Goal: Download file/media

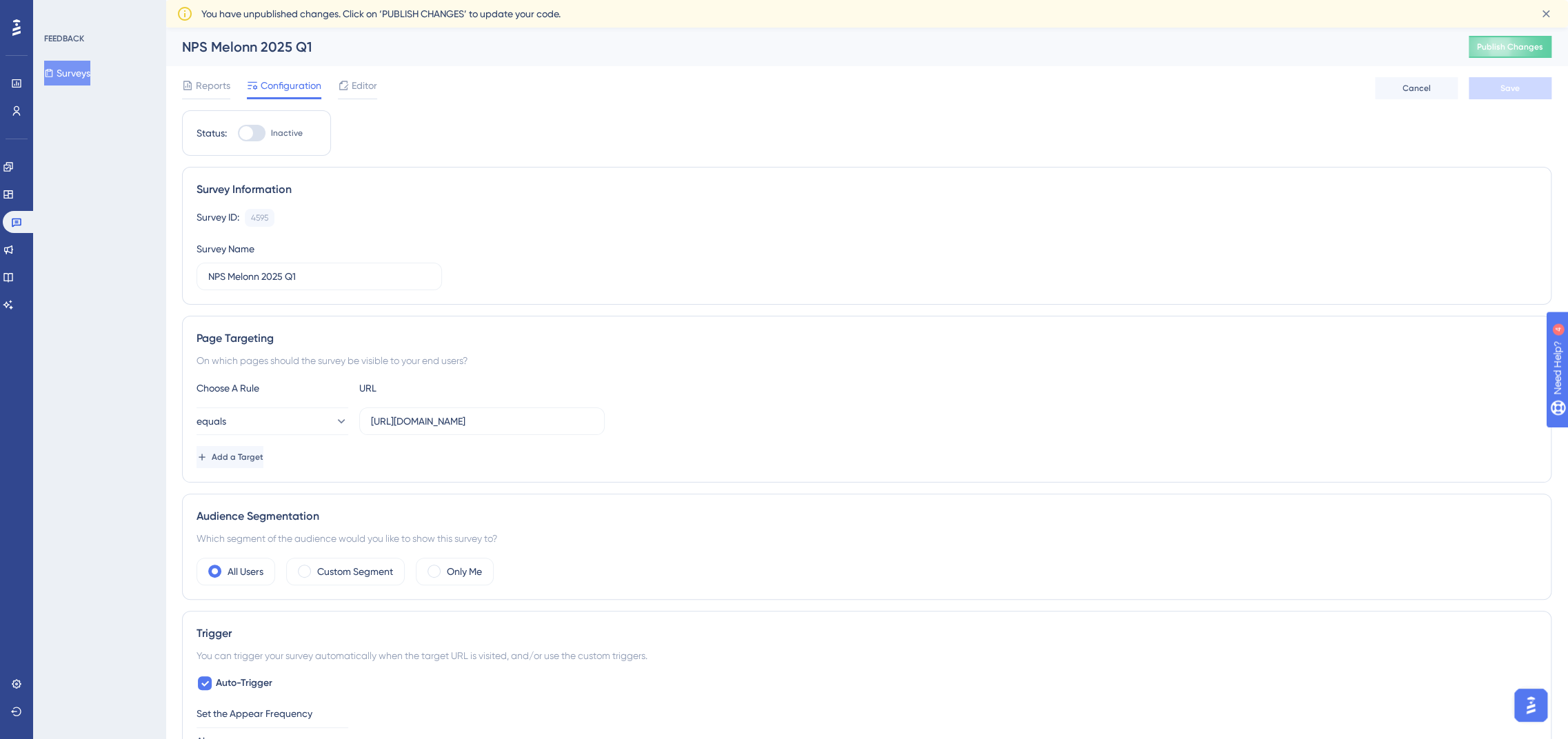
click at [72, 70] on button "Surveys" at bounding box center [67, 72] width 46 height 25
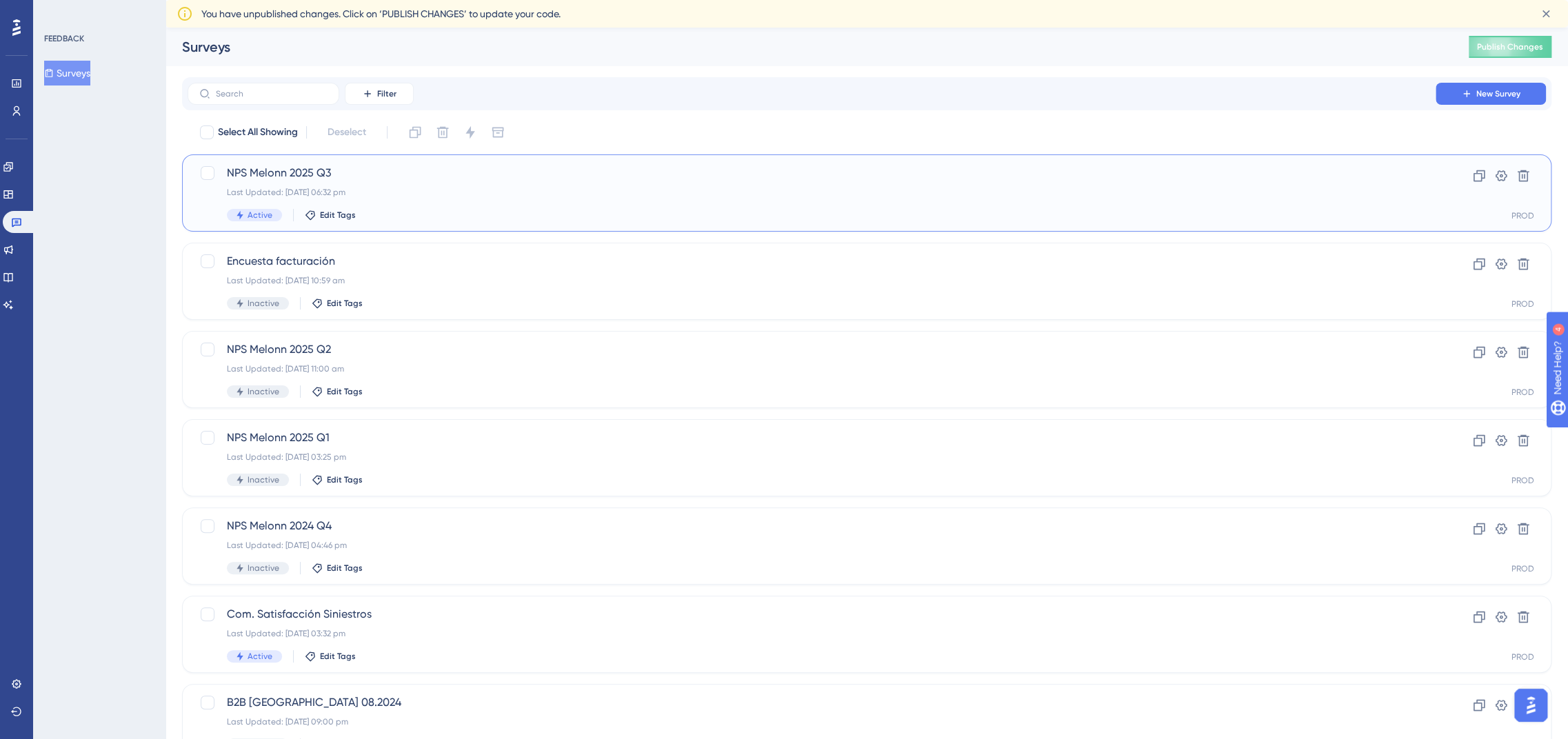
click at [313, 177] on span "NPS Melonn 2025 Q3" at bounding box center [812, 174] width 1169 height 17
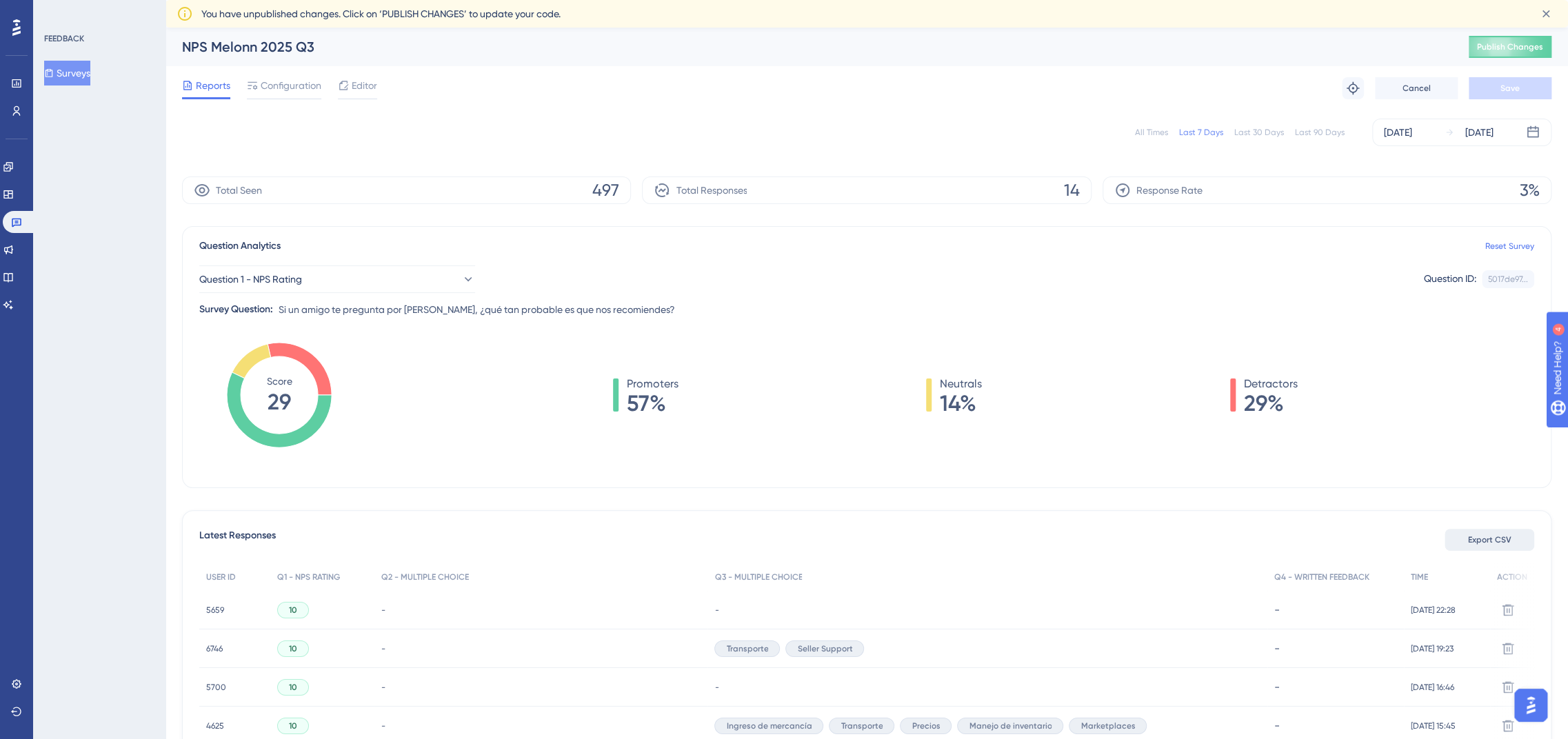
click at [1492, 544] on span "Export CSV" at bounding box center [1490, 539] width 44 height 11
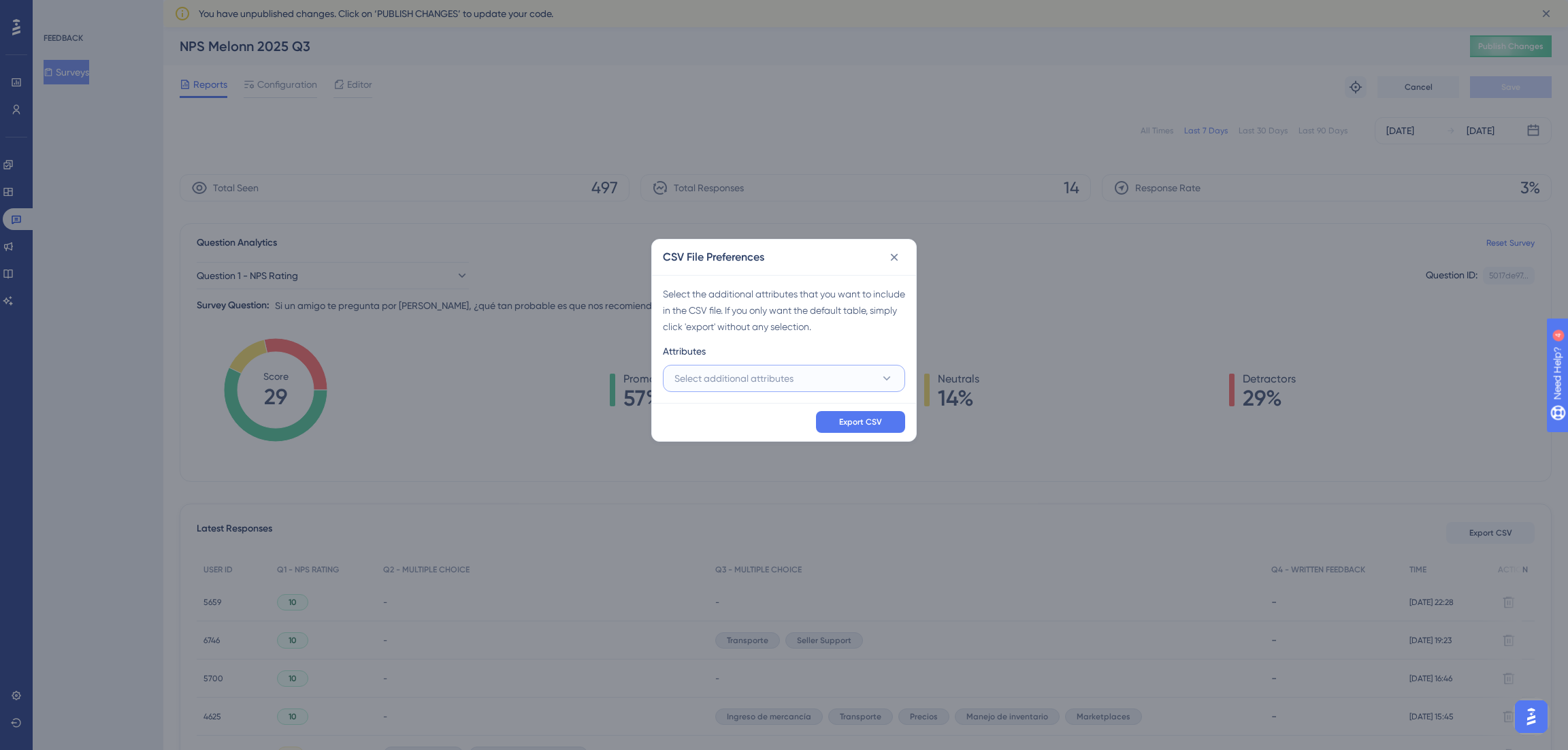
click at [768, 373] on span "Select additional attributes" at bounding box center [734, 379] width 119 height 17
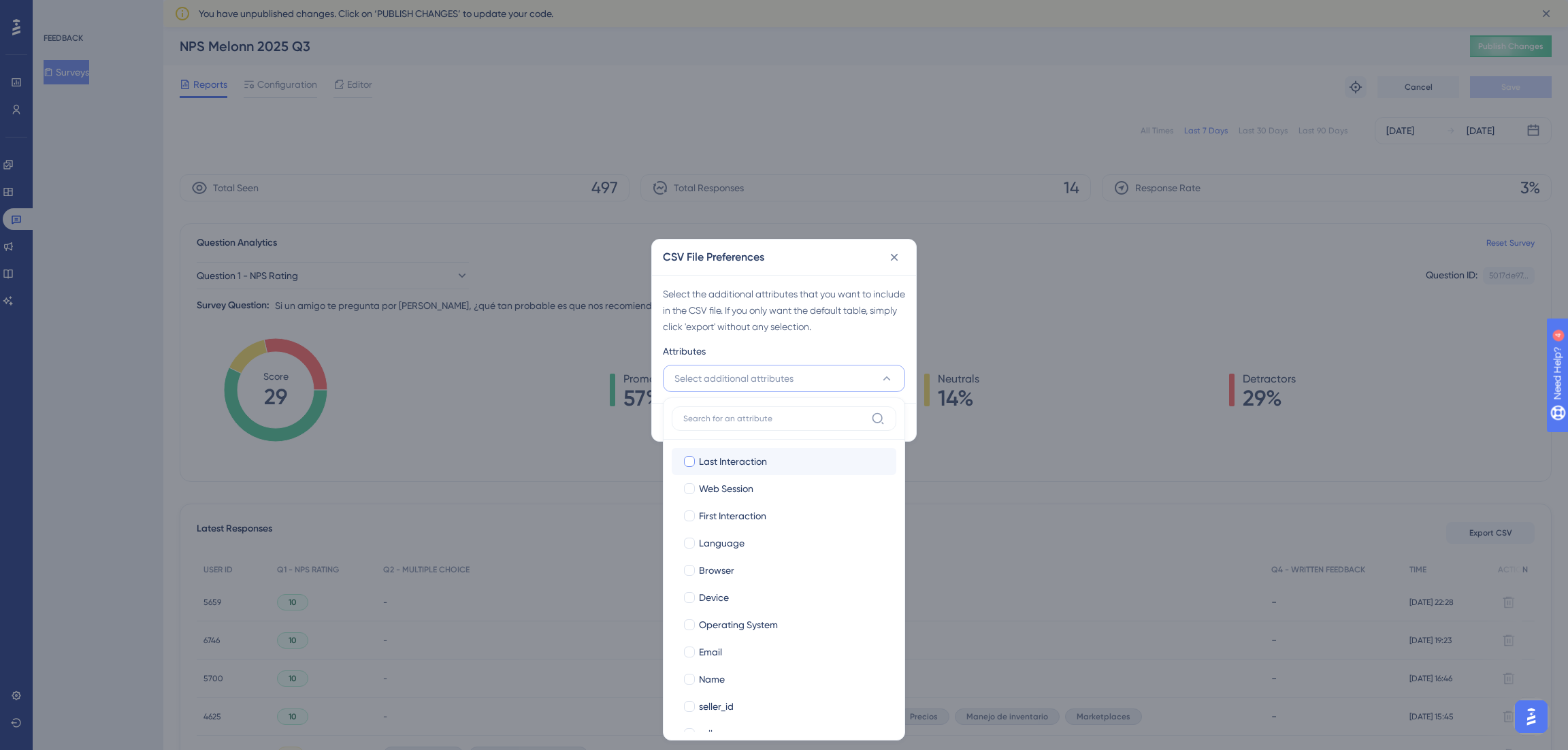
click at [722, 462] on span "Last Interaction" at bounding box center [733, 462] width 68 height 17
checkbox input "true"
click at [718, 486] on span "Web Session" at bounding box center [726, 489] width 55 height 17
checkbox input "true"
click at [716, 506] on label "First Interaction First Interaction" at bounding box center [784, 515] width 225 height 27
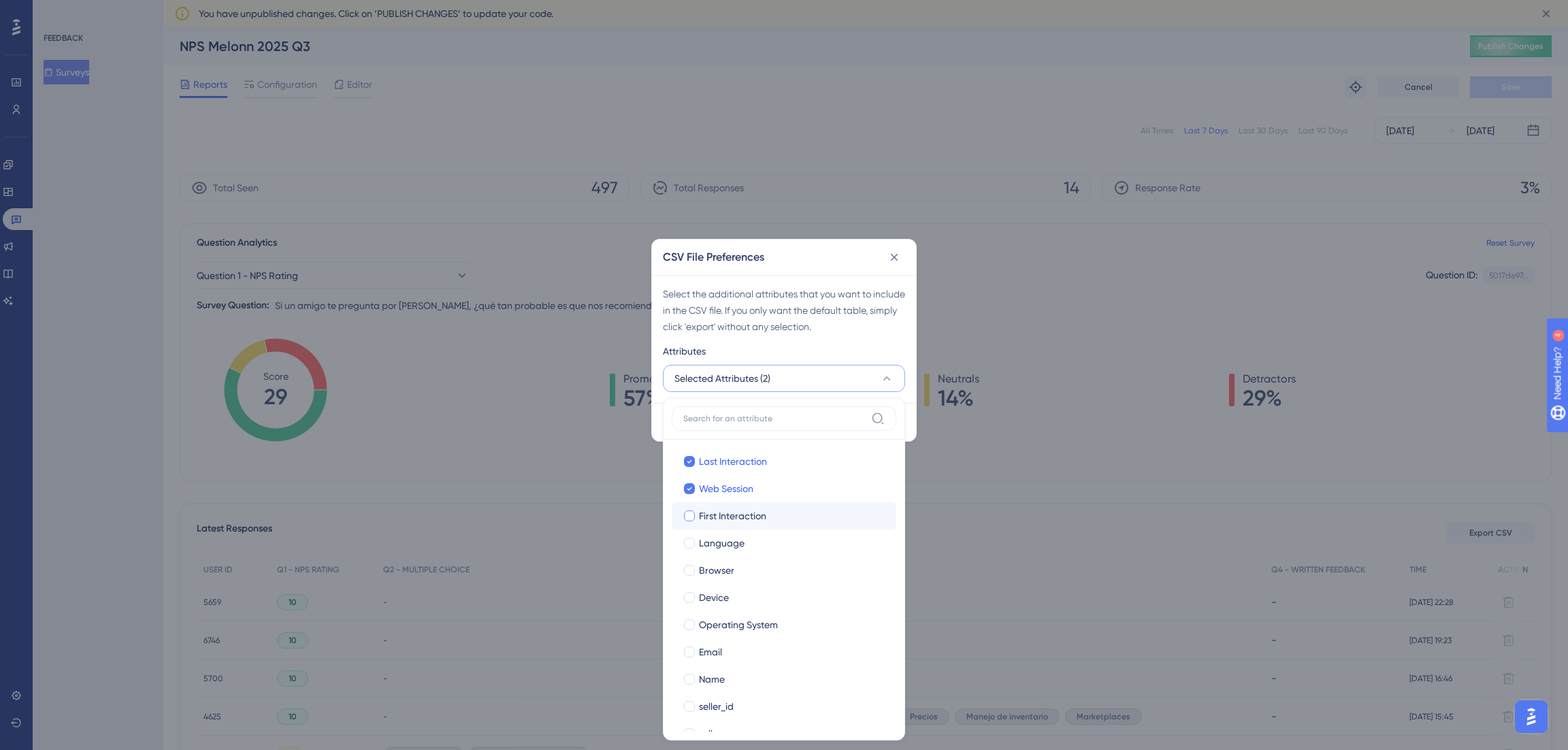
click at [690, 516] on input "First Interaction" at bounding box center [689, 516] width 1 height 1
drag, startPoint x: 710, startPoint y: 538, endPoint x: 705, endPoint y: 564, distance: 26.5
click at [705, 564] on div "Last Interaction Last Interaction Web Session Web Session First Interaction Fir…" at bounding box center [784, 611] width 225 height 327
click at [705, 564] on span "Browser" at bounding box center [716, 571] width 35 height 17
checkbox input "true"
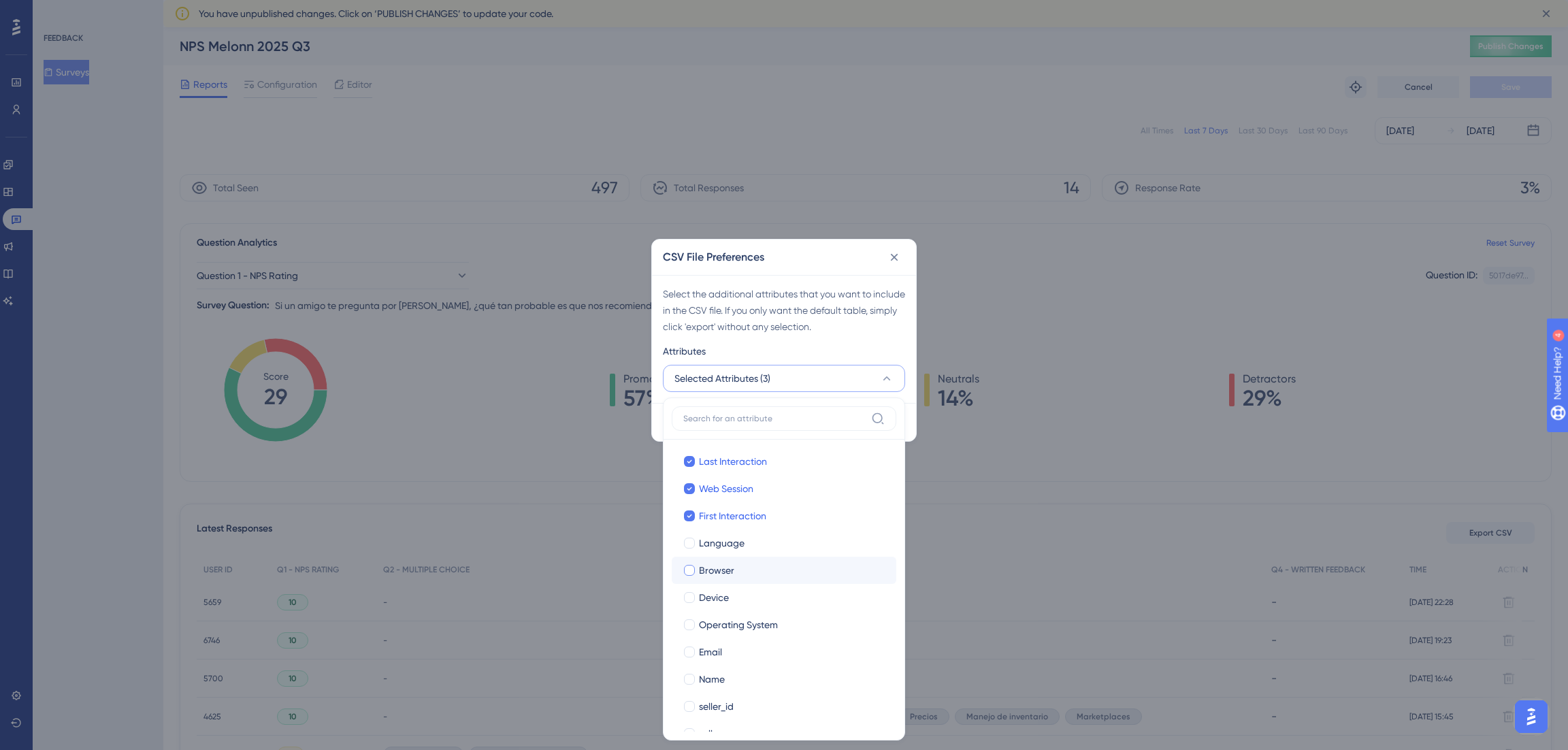
checkbox input "true"
click at [693, 541] on div at bounding box center [689, 543] width 11 height 11
checkbox input "true"
click at [703, 600] on span "Device" at bounding box center [714, 598] width 30 height 17
checkbox input "true"
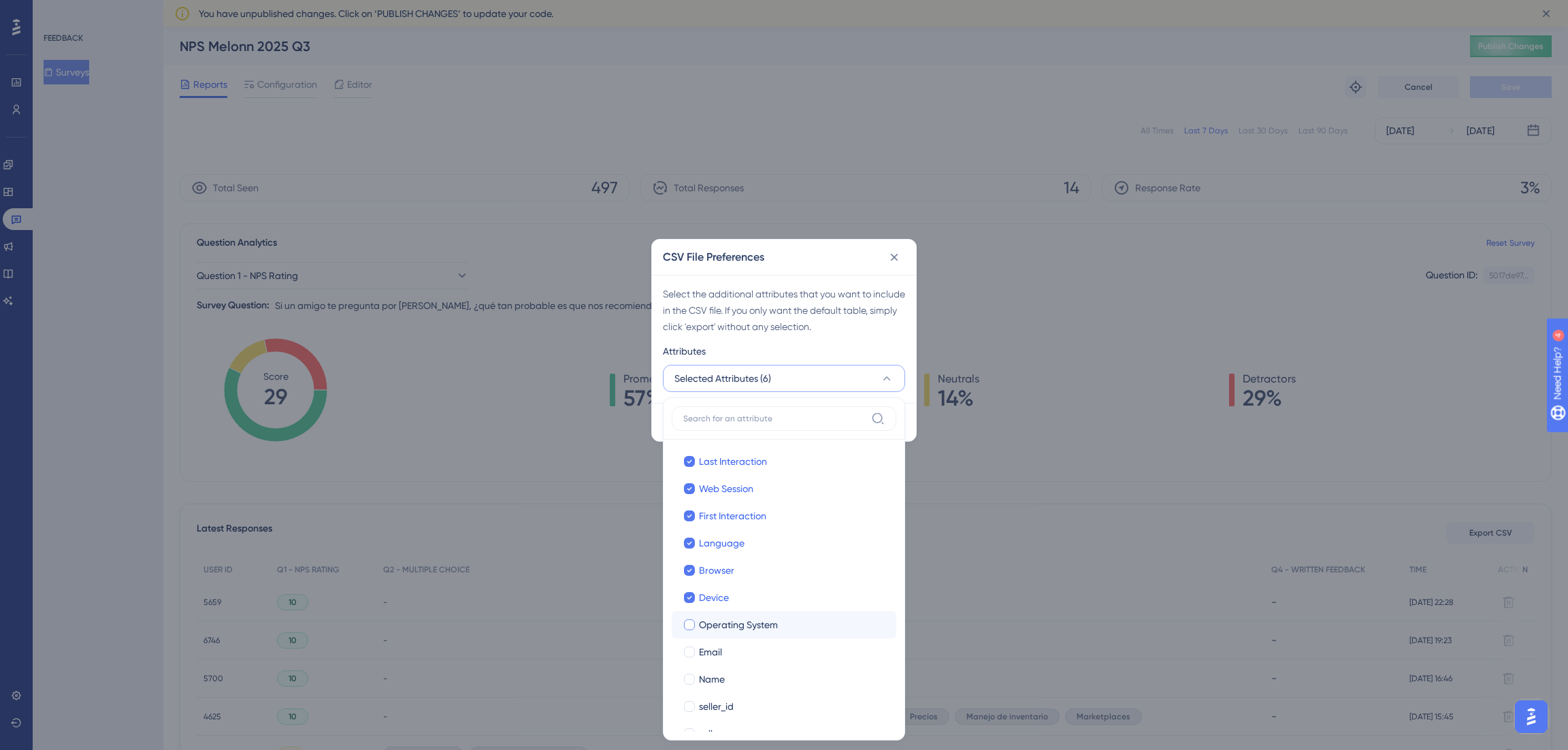
click at [701, 624] on span "Operating System" at bounding box center [739, 625] width 79 height 17
checkbox input "true"
click at [696, 599] on label "Email" at bounding box center [784, 602] width 203 height 17
checkbox input "true"
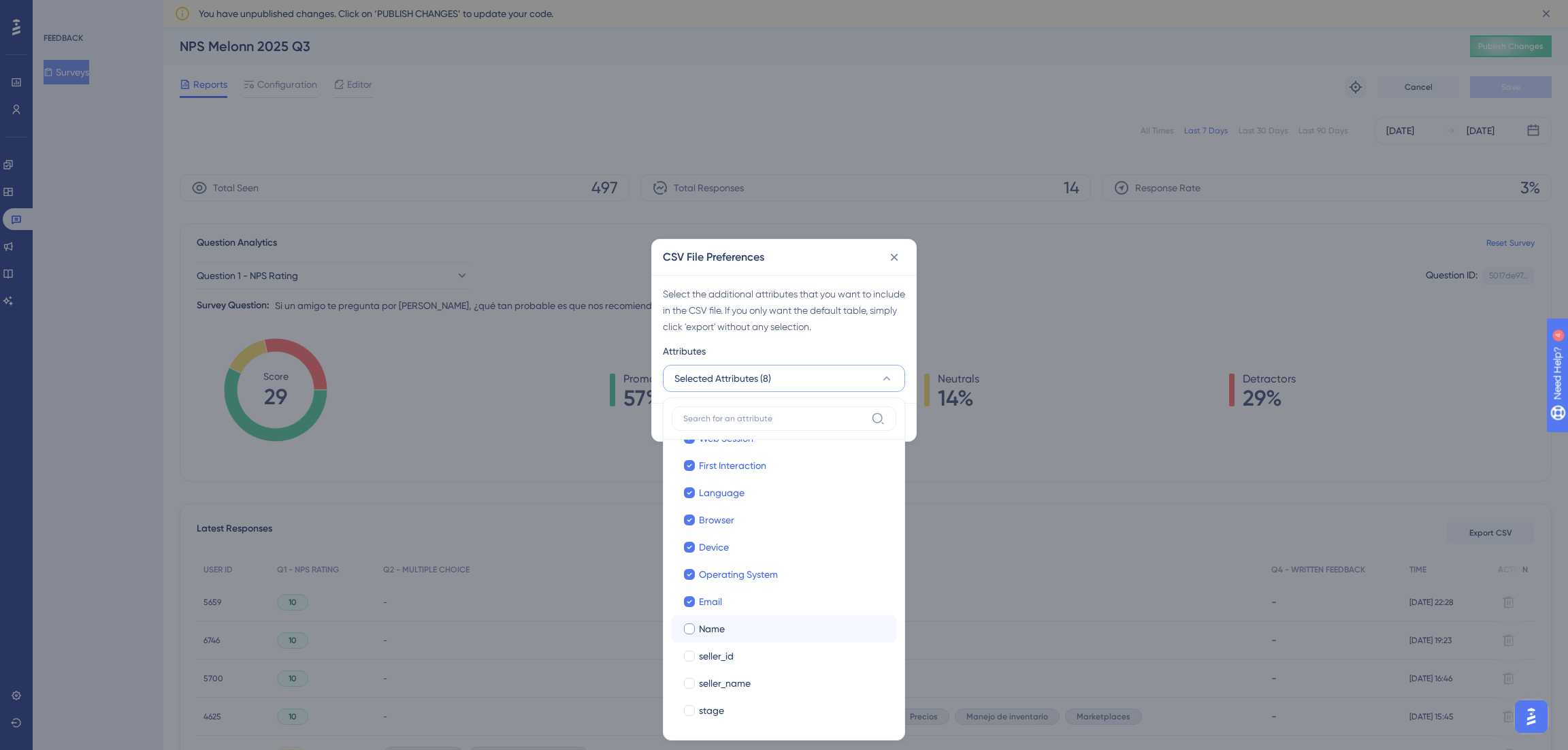
click at [699, 629] on span "Name" at bounding box center [712, 629] width 26 height 17
checkbox input "true"
click at [699, 655] on span "seller_id" at bounding box center [716, 656] width 35 height 17
checkbox input "true"
click at [697, 684] on label "seller_name" at bounding box center [784, 683] width 203 height 17
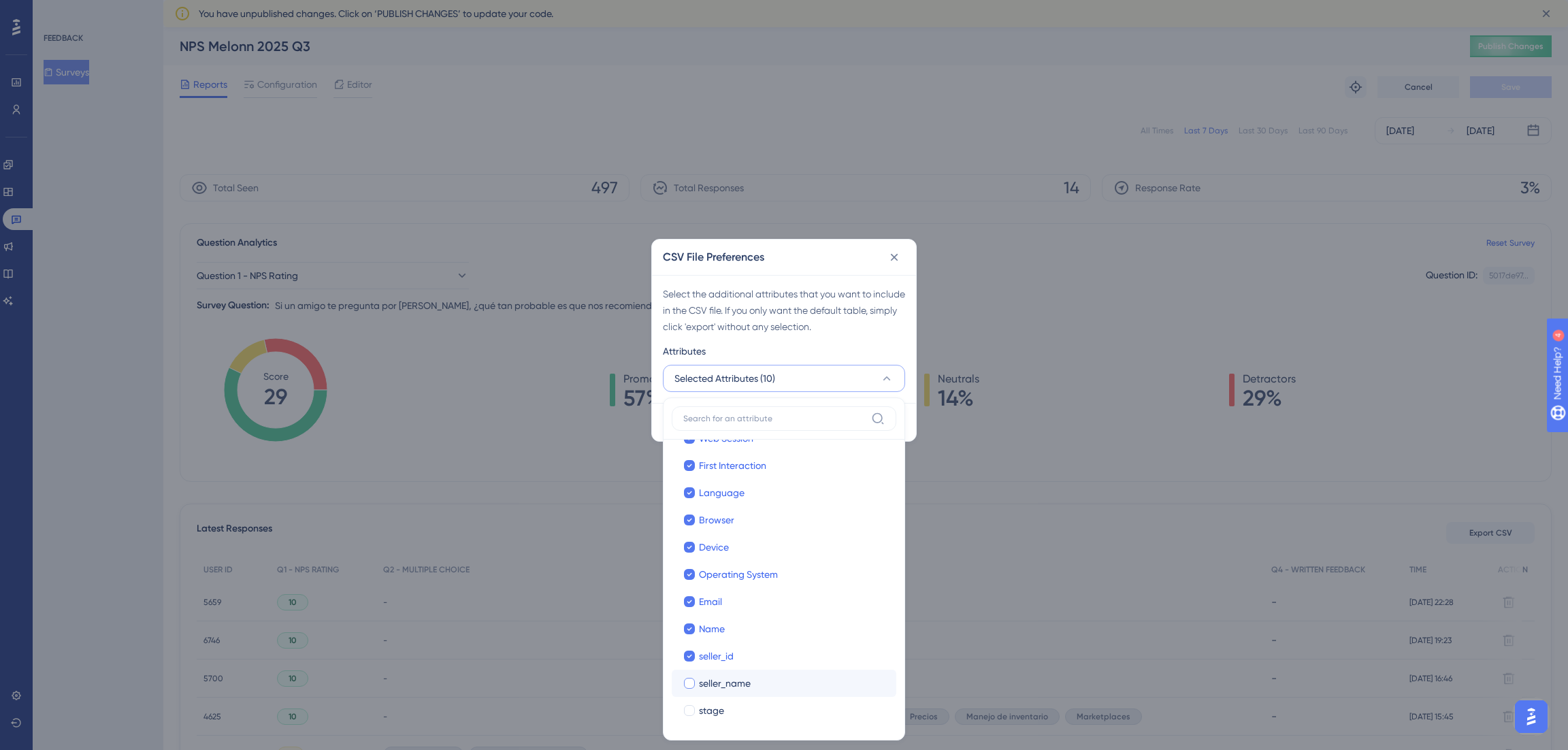
checkbox input "true"
click at [696, 706] on label "stage" at bounding box center [784, 711] width 203 height 17
checkbox input "true"
click at [746, 348] on div "Attributes" at bounding box center [784, 354] width 242 height 22
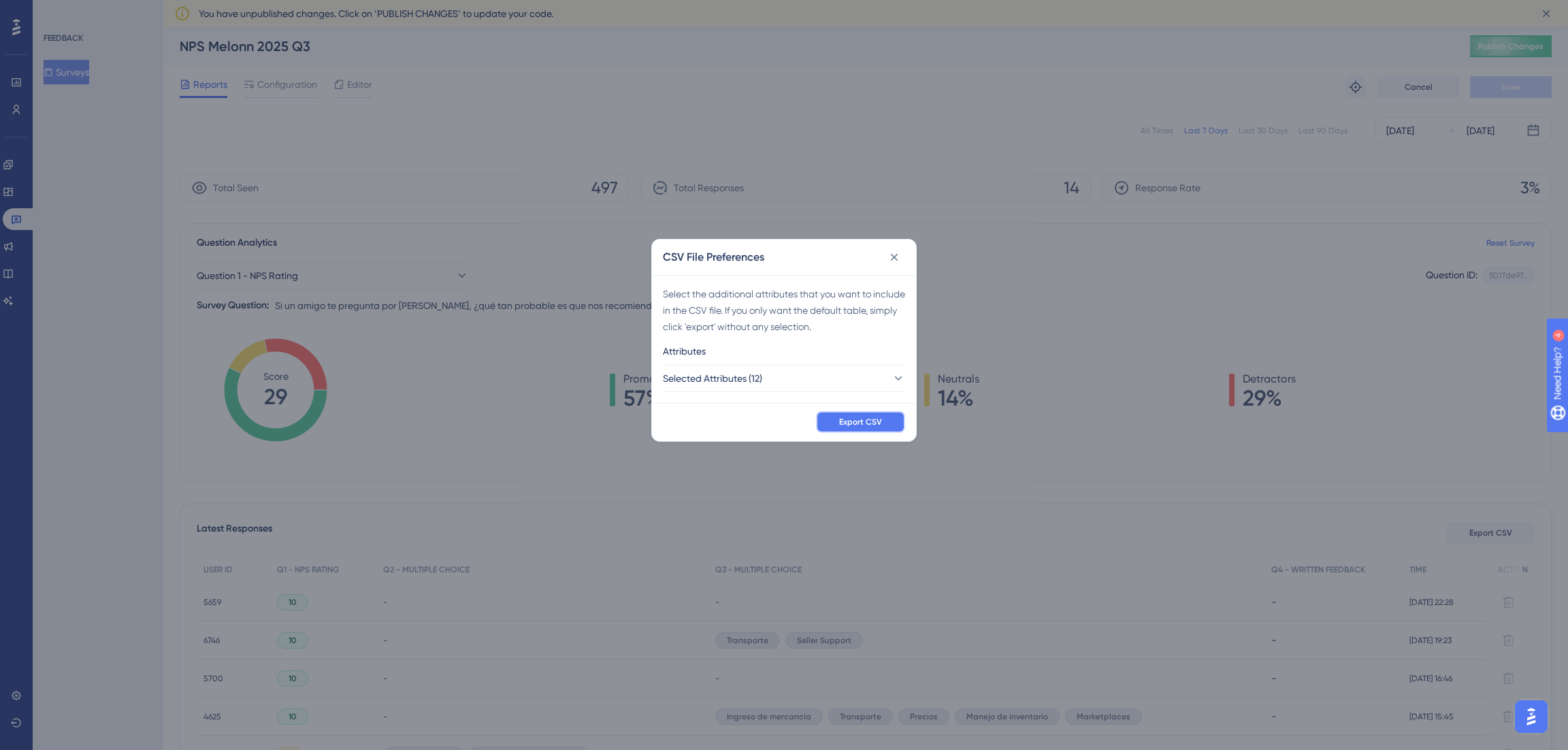
click at [836, 423] on button "Export CSV" at bounding box center [861, 422] width 89 height 22
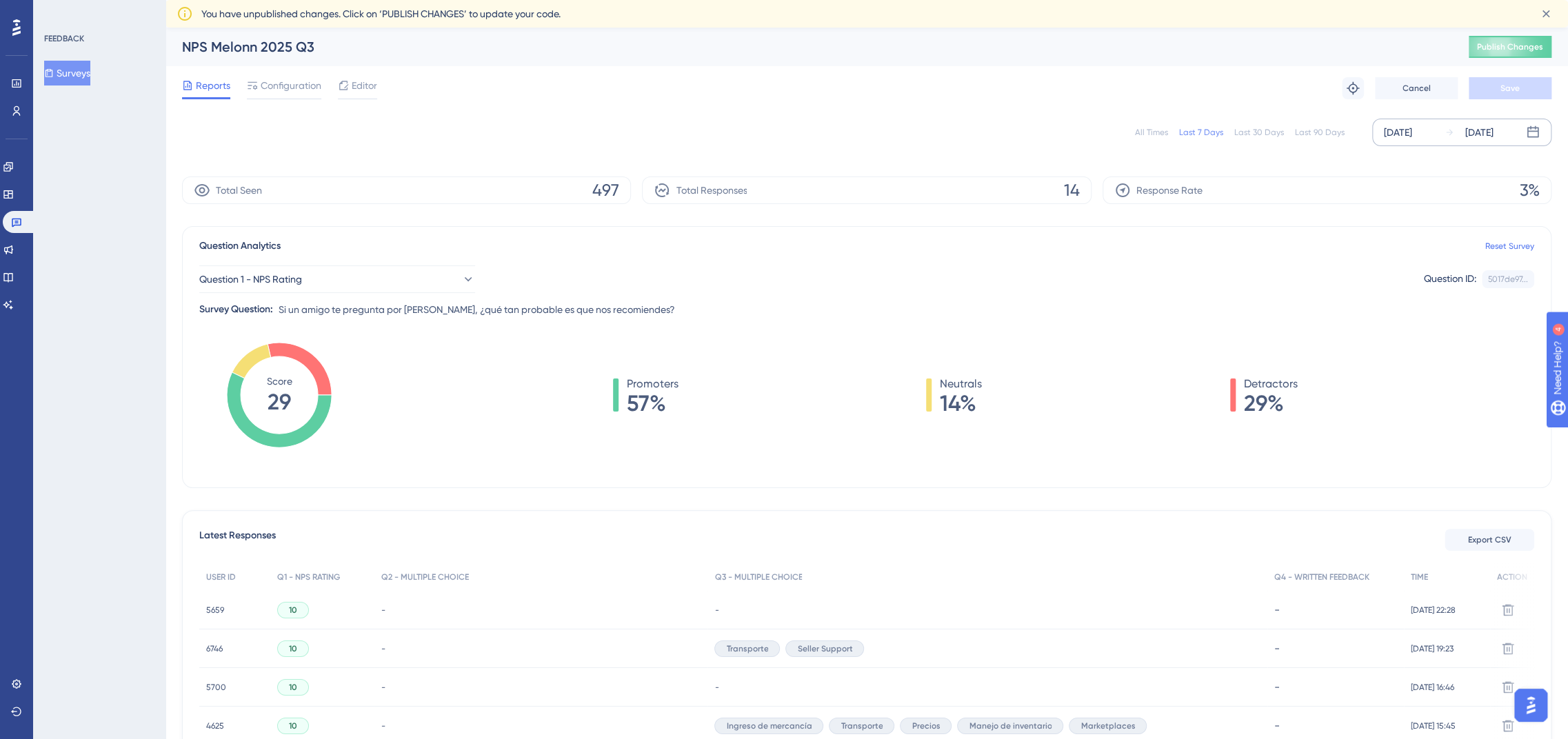
click at [1413, 133] on div "[DATE]" at bounding box center [1398, 133] width 28 height 17
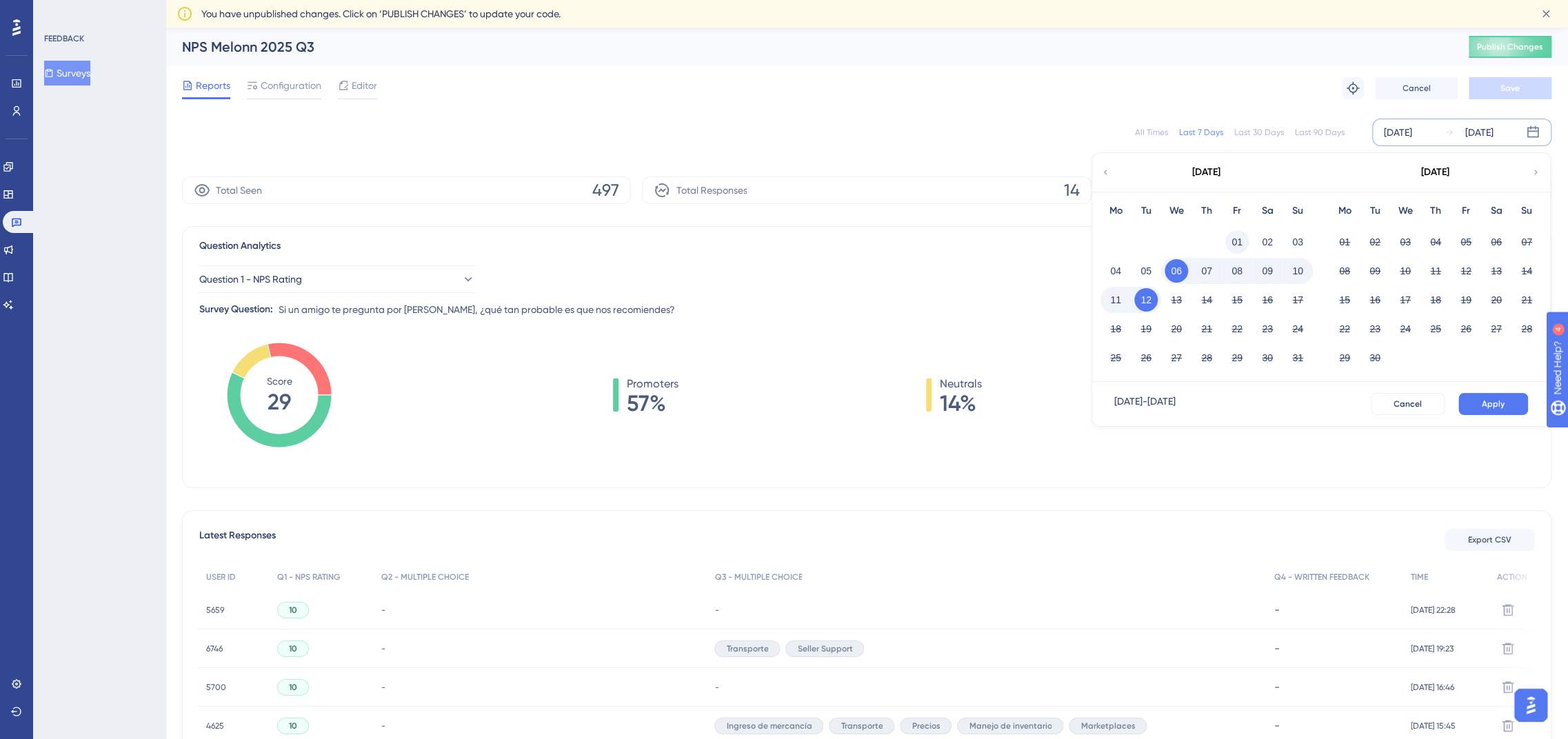
click at [1242, 233] on button "01" at bounding box center [1237, 242] width 23 height 23
click at [1485, 401] on span "Apply" at bounding box center [1494, 404] width 22 height 11
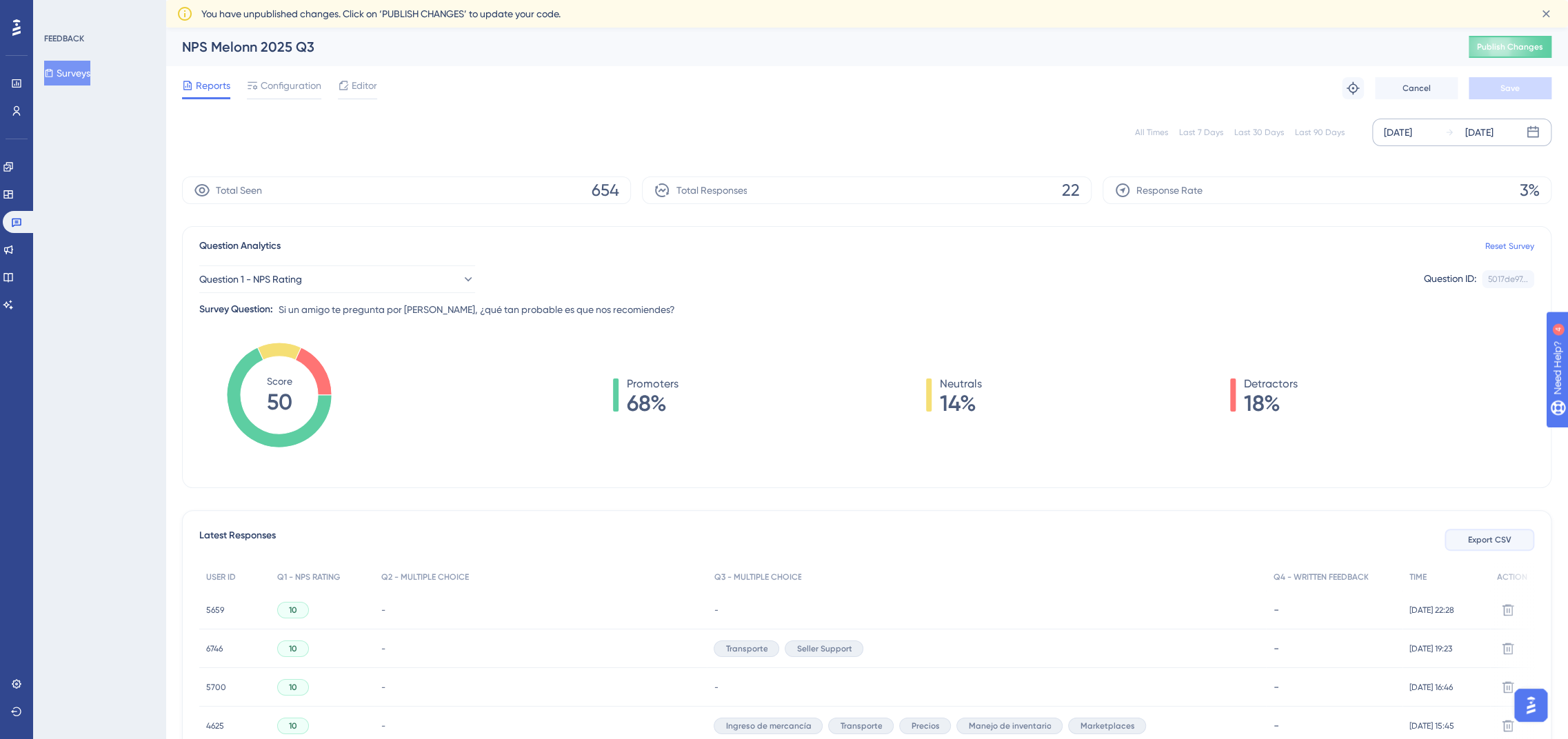
click at [1490, 536] on span "Export CSV" at bounding box center [1490, 539] width 44 height 11
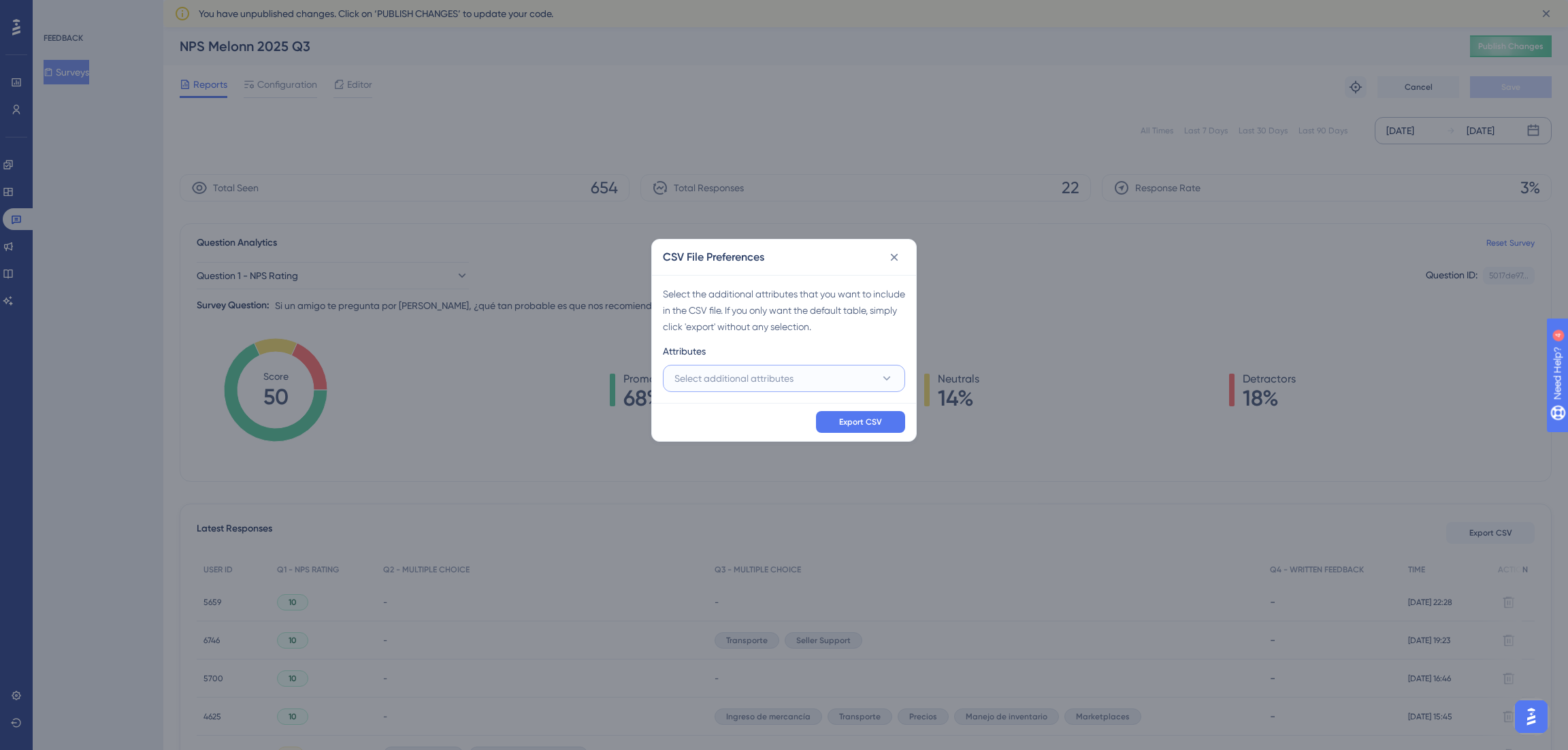
click at [852, 386] on button "Select additional attributes" at bounding box center [784, 378] width 242 height 27
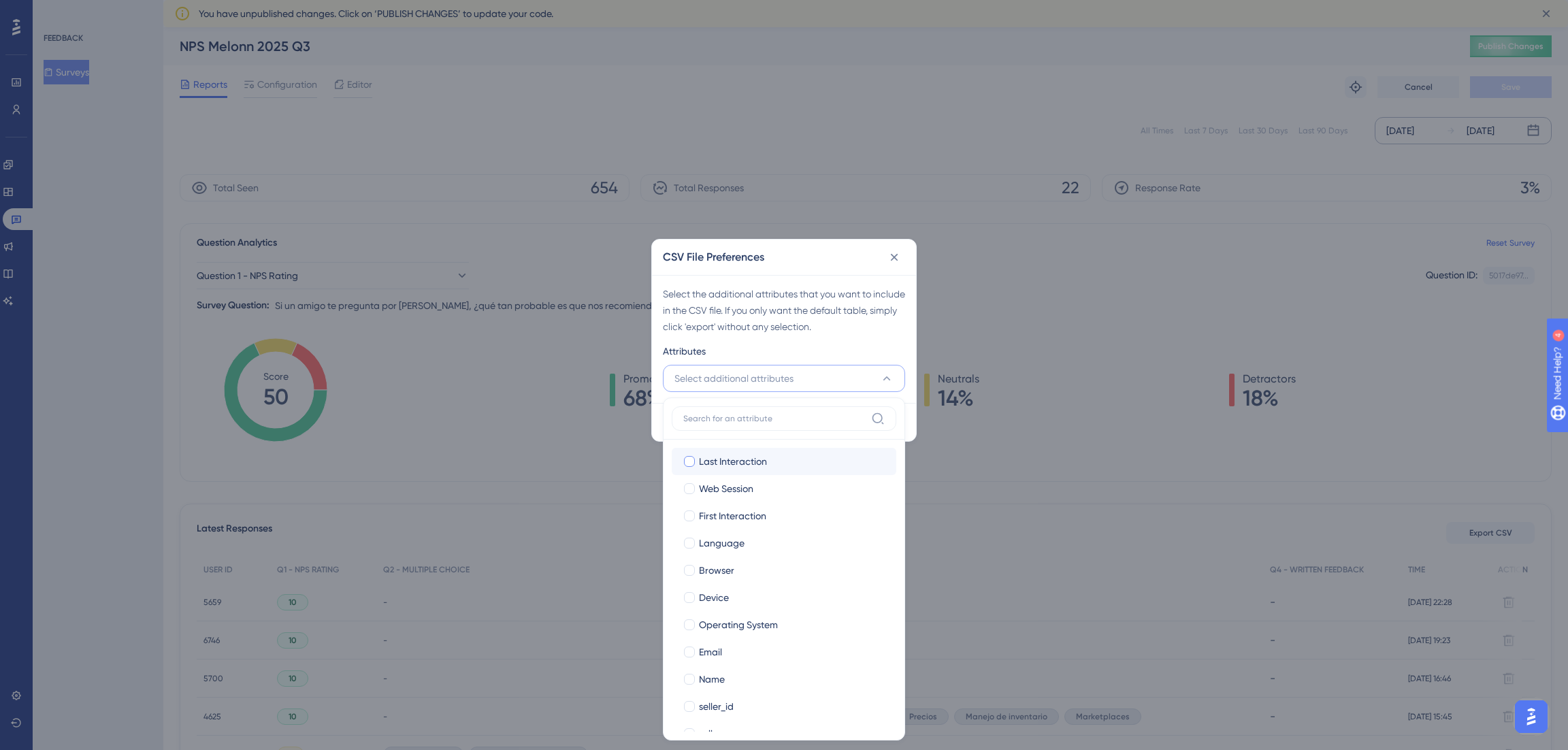
click at [773, 456] on div "Last Interaction" at bounding box center [792, 462] width 187 height 17
checkbox input "true"
click at [746, 489] on span "Web Session" at bounding box center [726, 489] width 55 height 17
checkbox input "true"
click at [741, 504] on label "First Interaction First Interaction" at bounding box center [784, 515] width 225 height 27
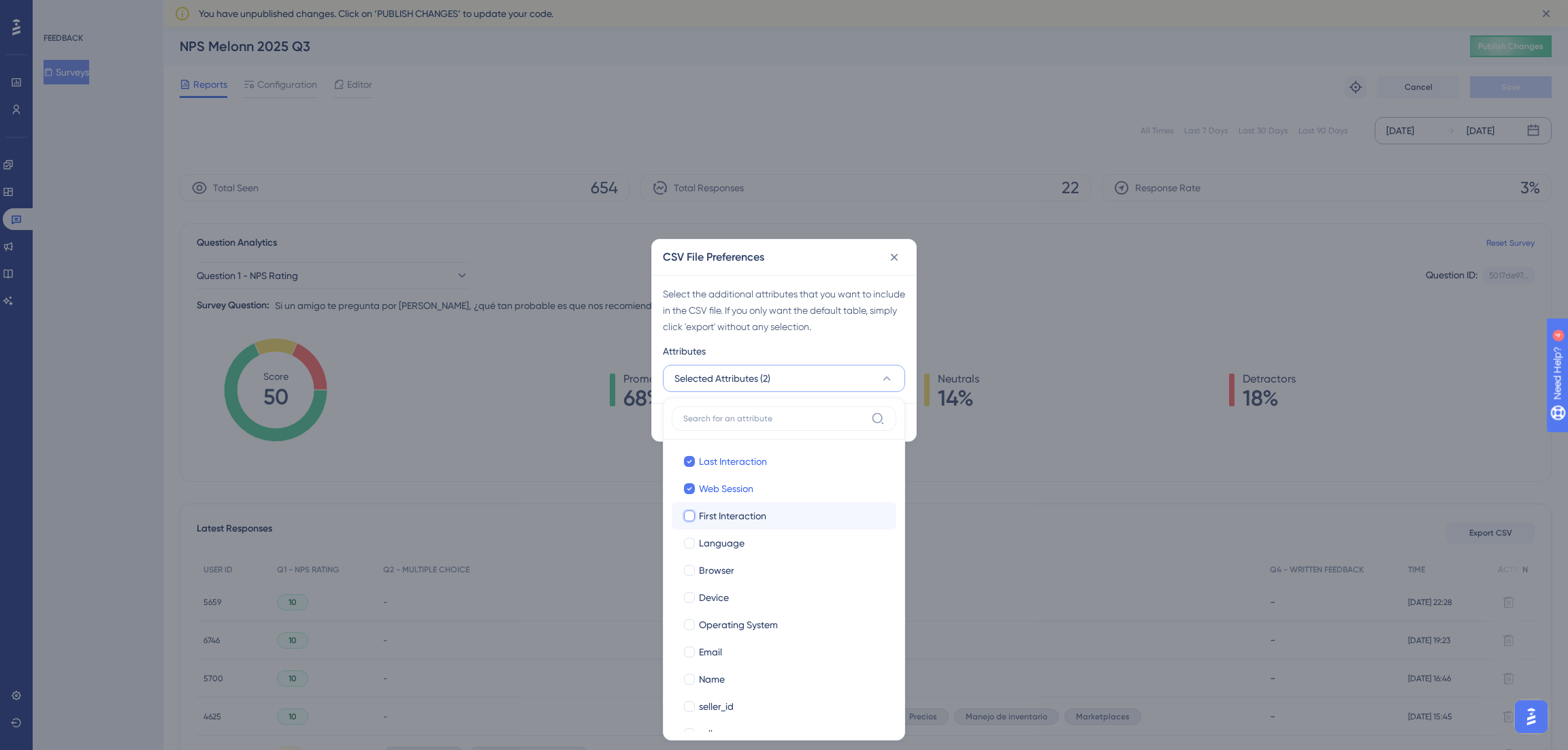
click at [690, 516] on input "First Interaction" at bounding box center [689, 516] width 1 height 1
click at [727, 540] on span "Language" at bounding box center [722, 543] width 46 height 17
checkbox input "true"
click at [725, 574] on span "Browser" at bounding box center [716, 571] width 35 height 17
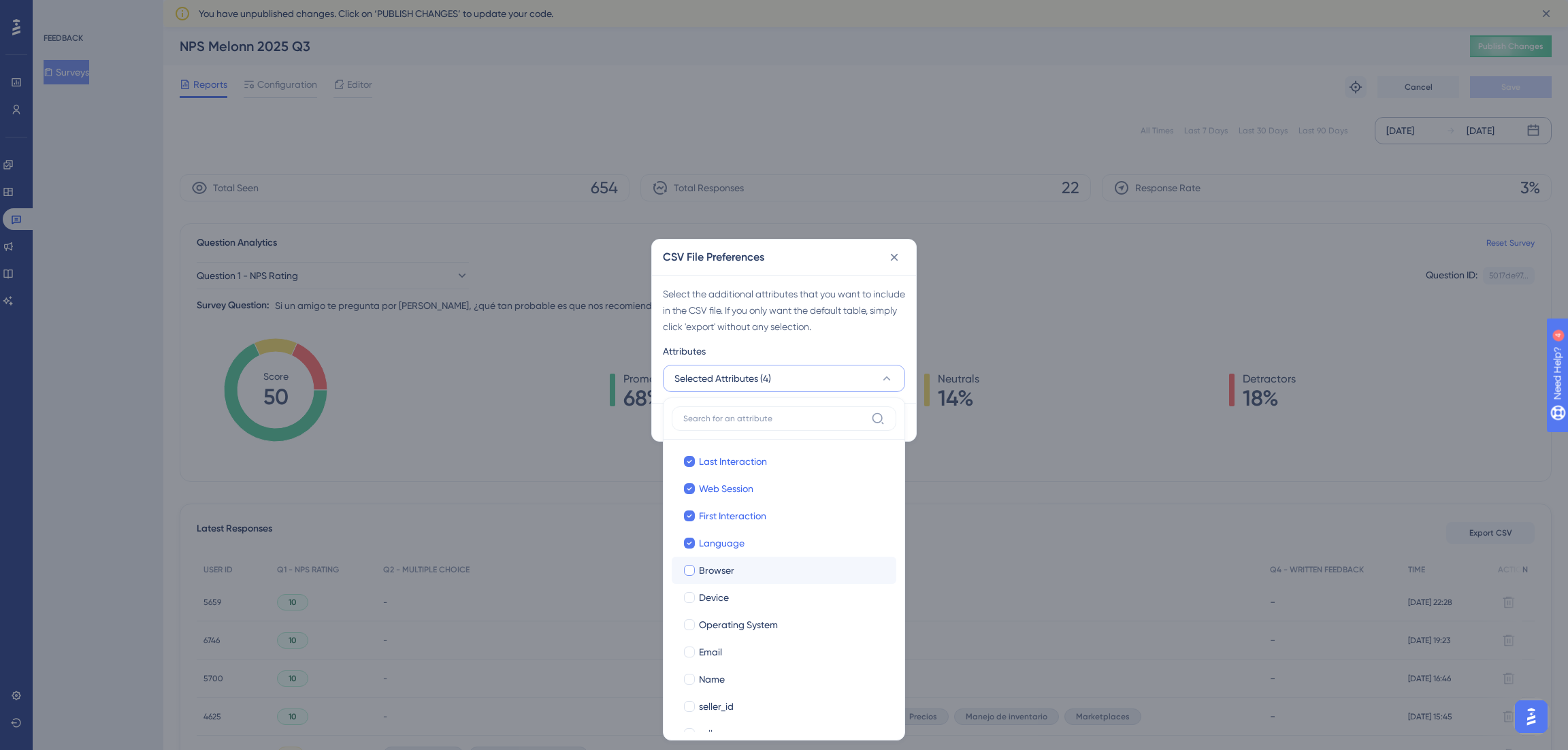
checkbox input "true"
click at [719, 607] on label "[PERSON_NAME]" at bounding box center [784, 597] width 225 height 27
click at [690, 599] on input "Device" at bounding box center [689, 598] width 1 height 1
click at [718, 631] on span "Operating System" at bounding box center [739, 625] width 79 height 17
checkbox input "true"
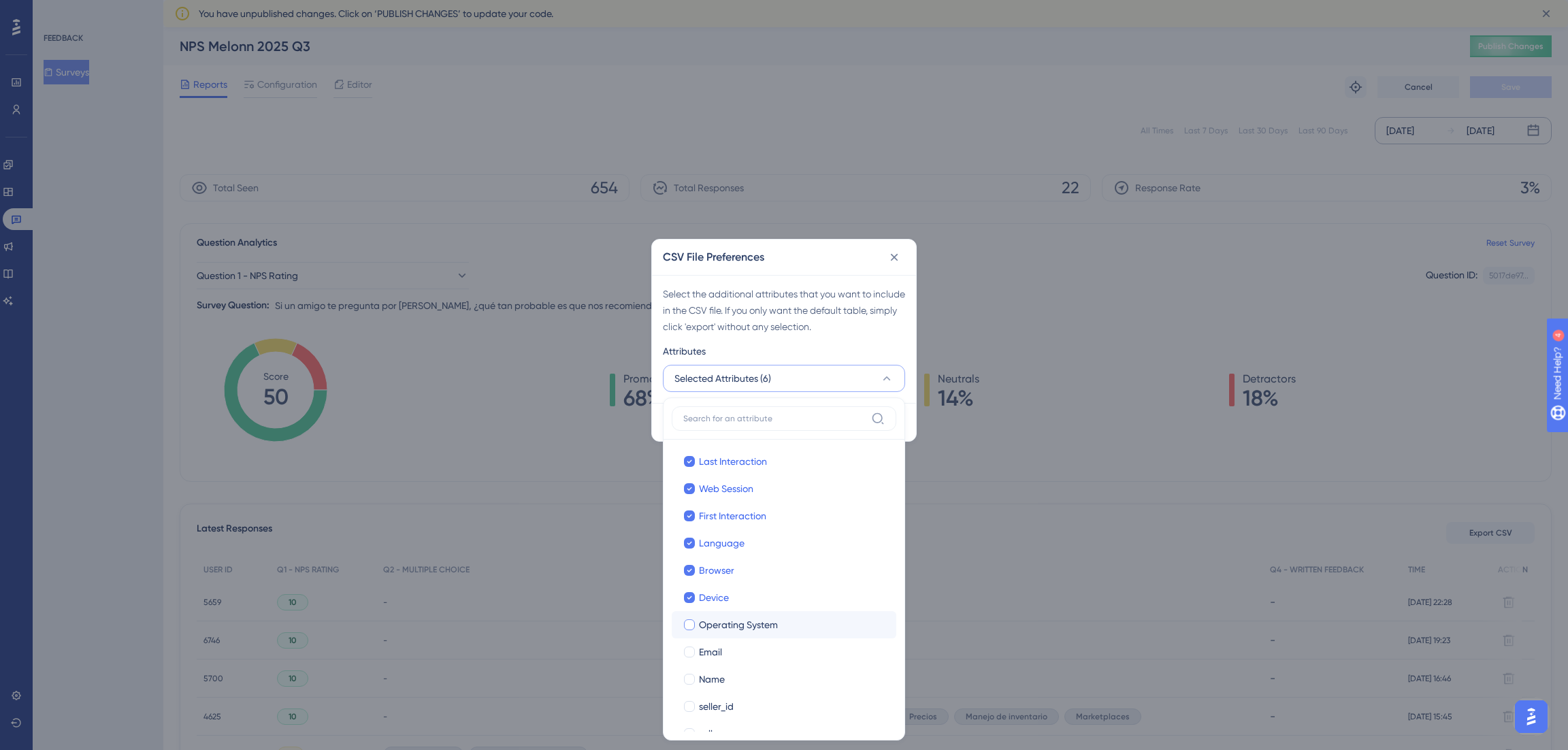
checkbox input "true"
click at [716, 647] on span "Email" at bounding box center [710, 652] width 23 height 17
checkbox input "true"
click at [708, 619] on label "Name Name" at bounding box center [784, 629] width 225 height 27
click at [690, 679] on input "Name" at bounding box center [689, 679] width 1 height 1
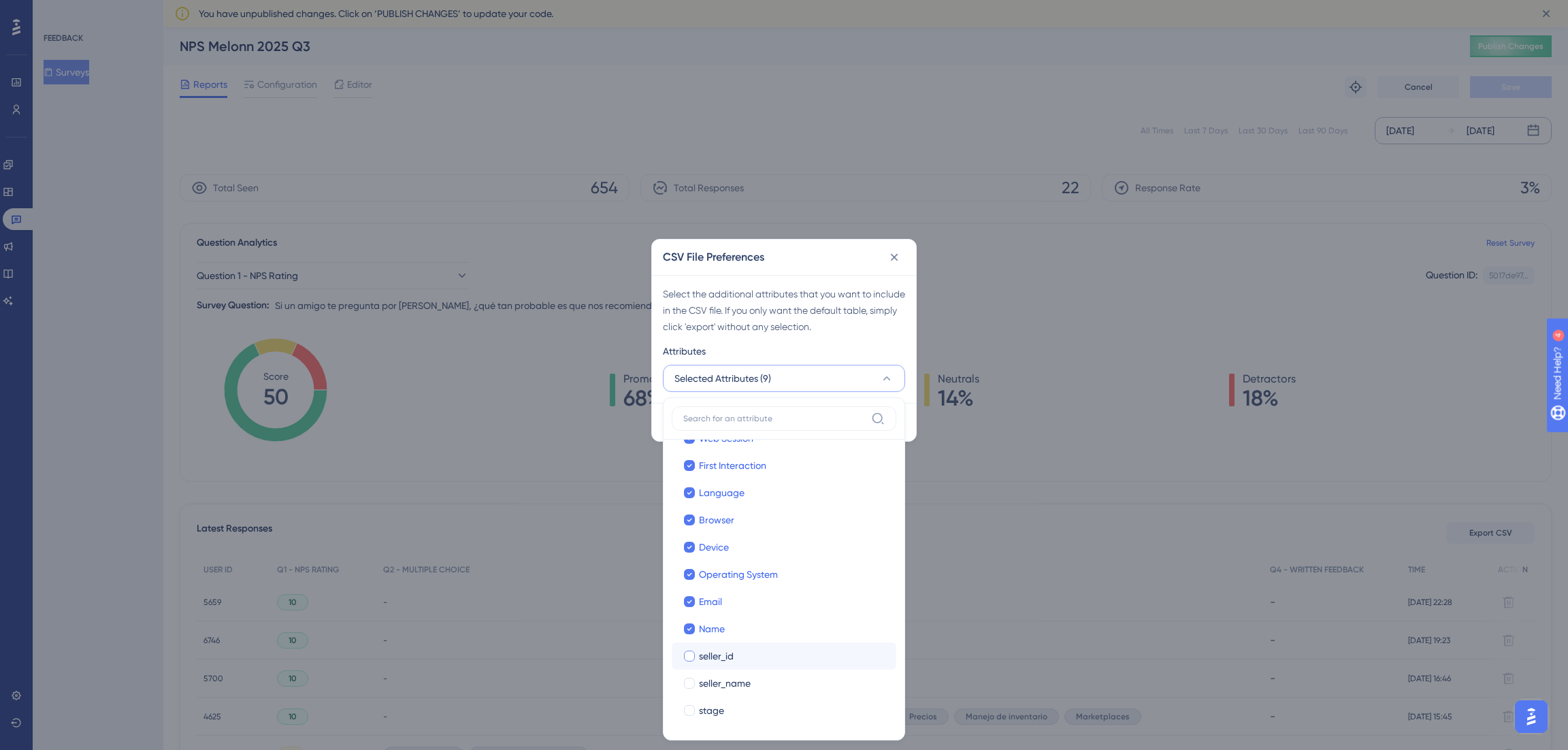
click at [708, 645] on label "seller_id seller_id" at bounding box center [784, 656] width 225 height 27
click at [690, 707] on input "seller_id" at bounding box center [689, 707] width 1 height 1
checkbox input "true"
click at [708, 681] on span "seller_name" at bounding box center [725, 683] width 52 height 17
checkbox input "true"
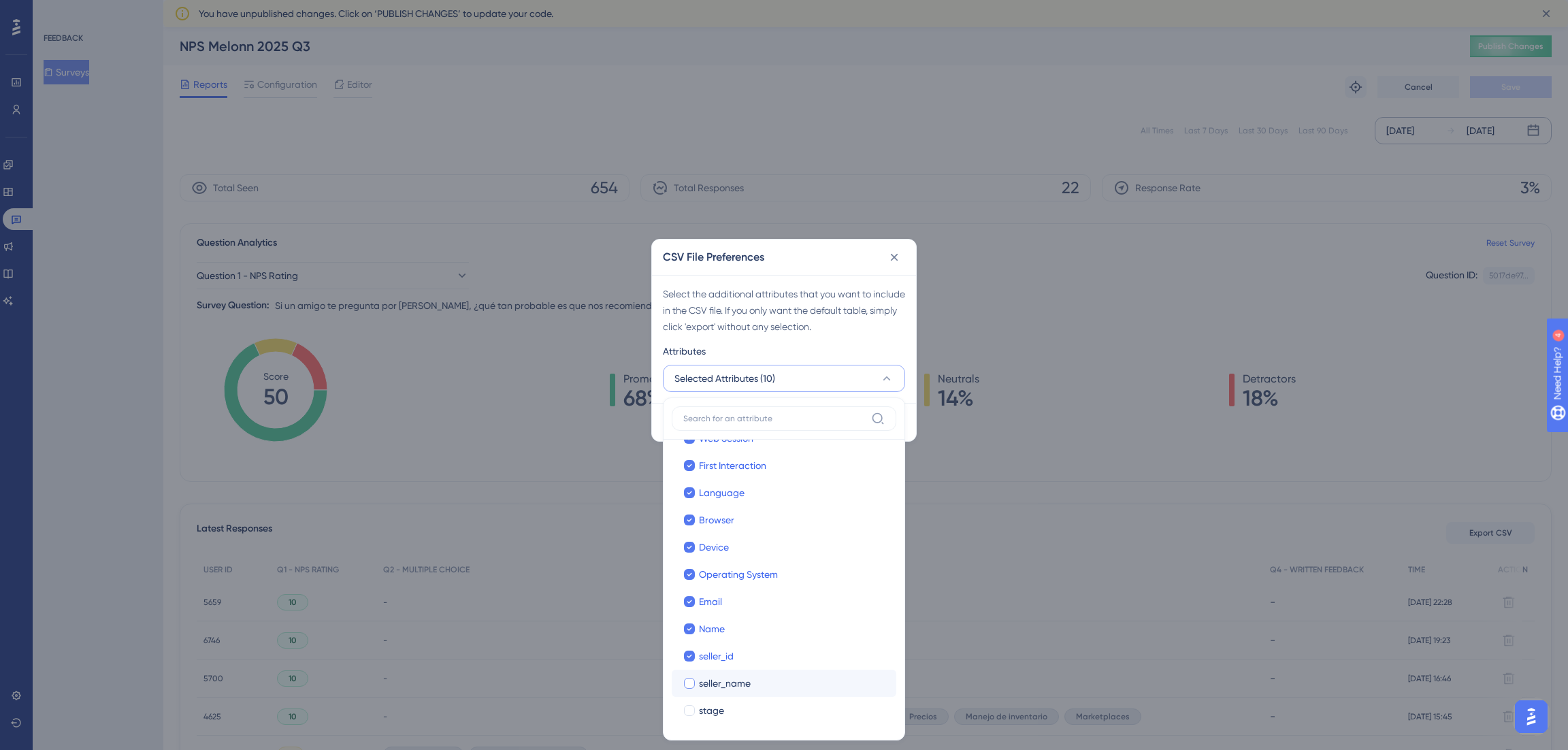
checkbox input "true"
click at [707, 706] on span "stage" at bounding box center [712, 711] width 25 height 17
checkbox input "true"
click at [750, 332] on div "Select the additional attributes that you want to include in the CSV file. If y…" at bounding box center [784, 310] width 242 height 49
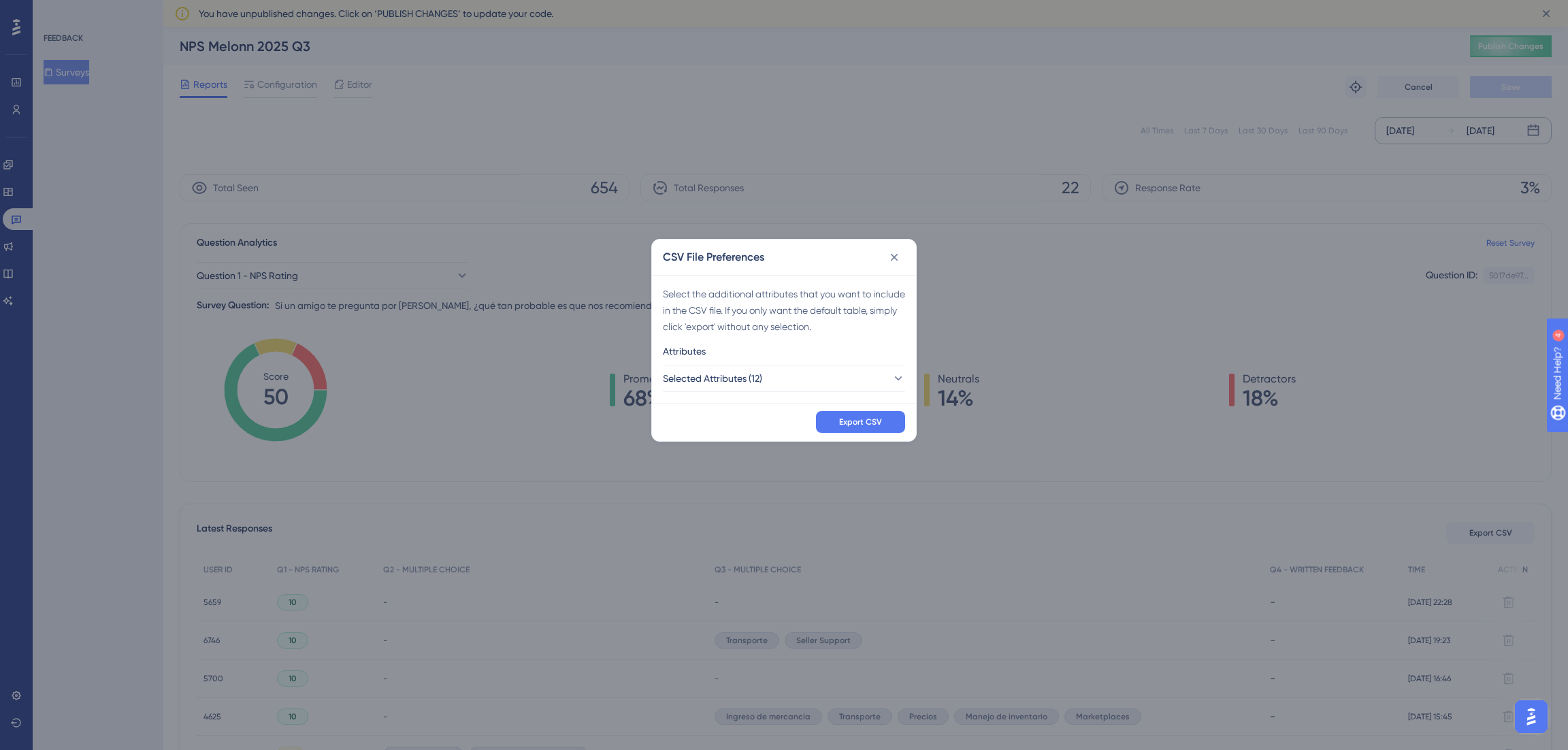
click at [860, 409] on div "Export CSV" at bounding box center [784, 422] width 264 height 38
click at [859, 415] on button "Export CSV" at bounding box center [861, 422] width 89 height 22
